Goal: Task Accomplishment & Management: Use online tool/utility

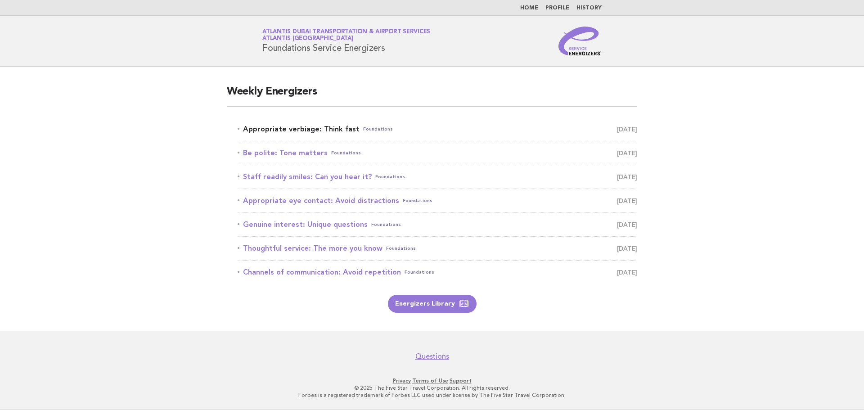
click at [314, 132] on link "Appropriate verbiage: Think fast Foundations [DATE]" at bounding box center [438, 129] width 400 height 13
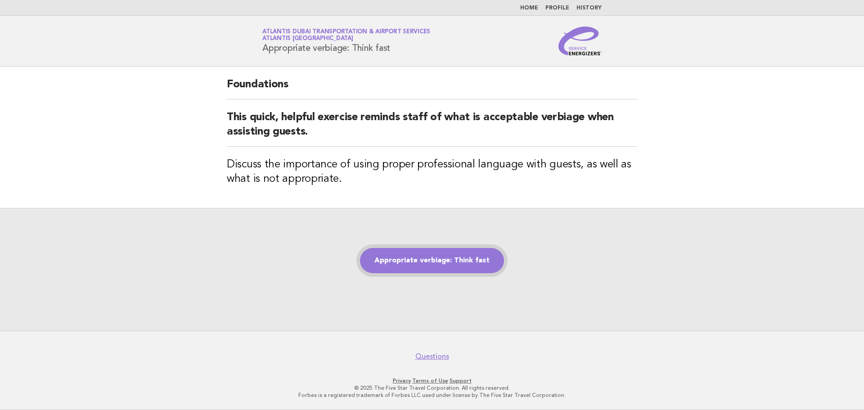
click at [438, 260] on link "Appropriate verbiage: Think fast" at bounding box center [432, 260] width 144 height 25
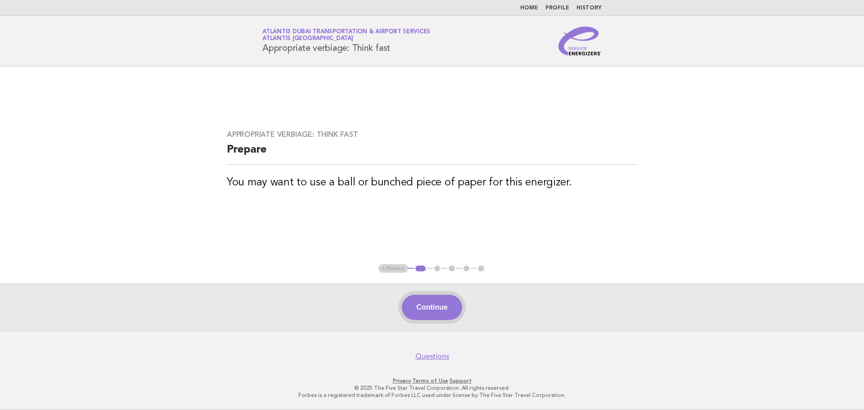
click at [426, 307] on button "Continue" at bounding box center [432, 307] width 60 height 25
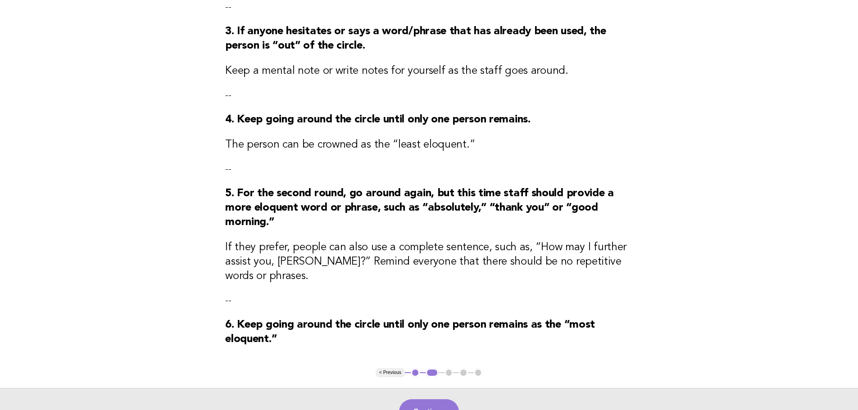
scroll to position [360, 0]
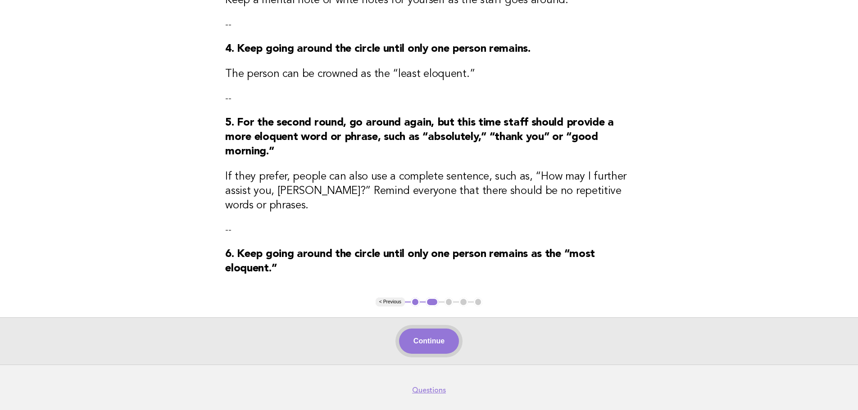
click at [445, 332] on button "Continue" at bounding box center [429, 341] width 60 height 25
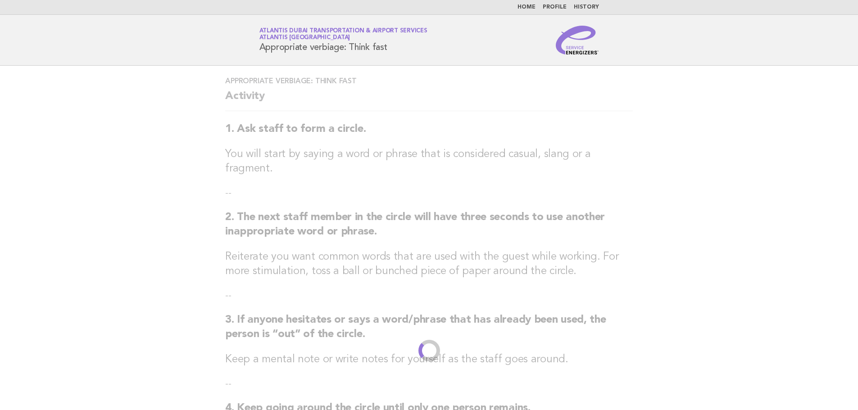
scroll to position [0, 0]
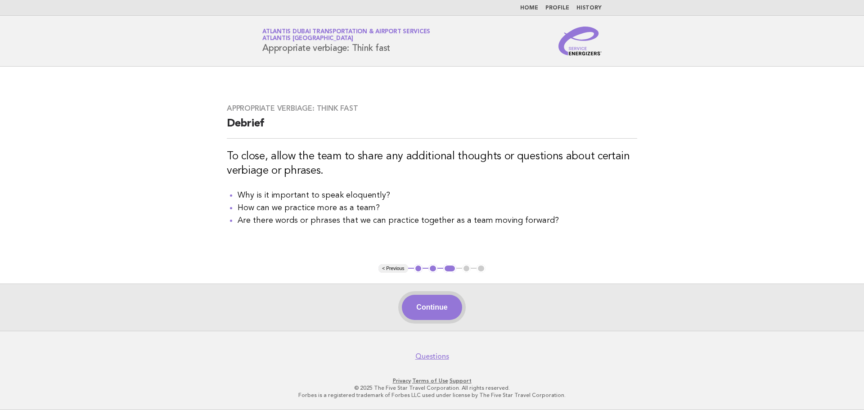
click at [439, 311] on button "Continue" at bounding box center [432, 307] width 60 height 25
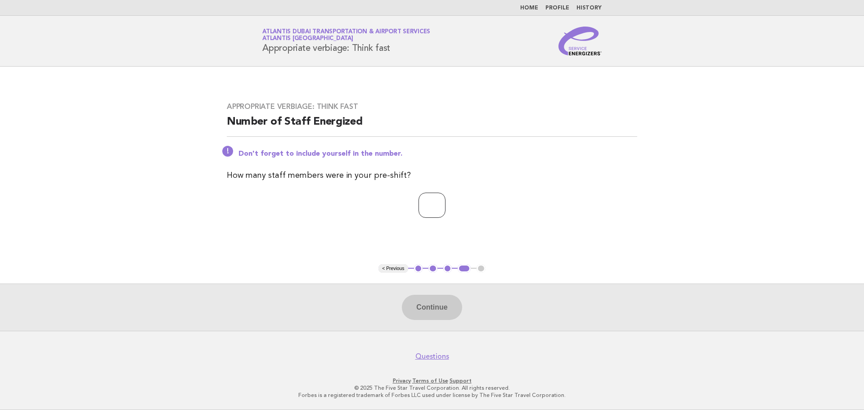
click at [440, 209] on input "number" at bounding box center [432, 205] width 27 height 25
type input "*"
click at [428, 307] on button "Continue" at bounding box center [432, 307] width 60 height 25
